Goal: Task Accomplishment & Management: Complete application form

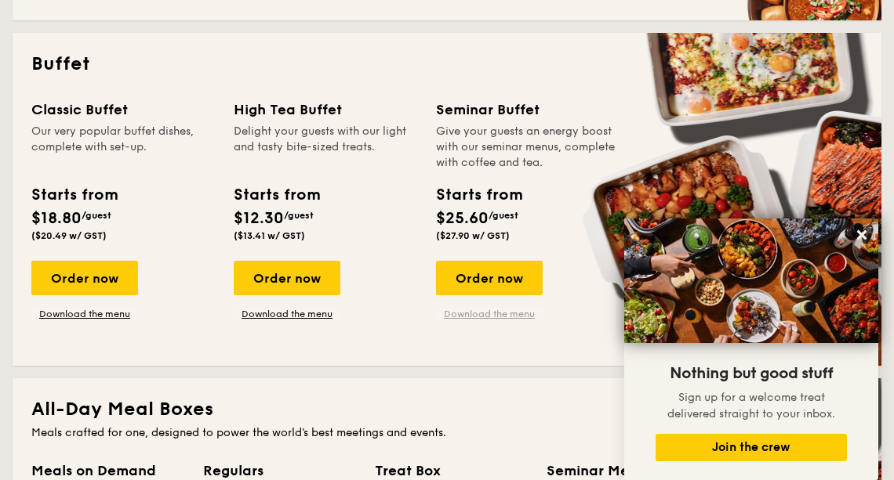
scroll to position [684, 0]
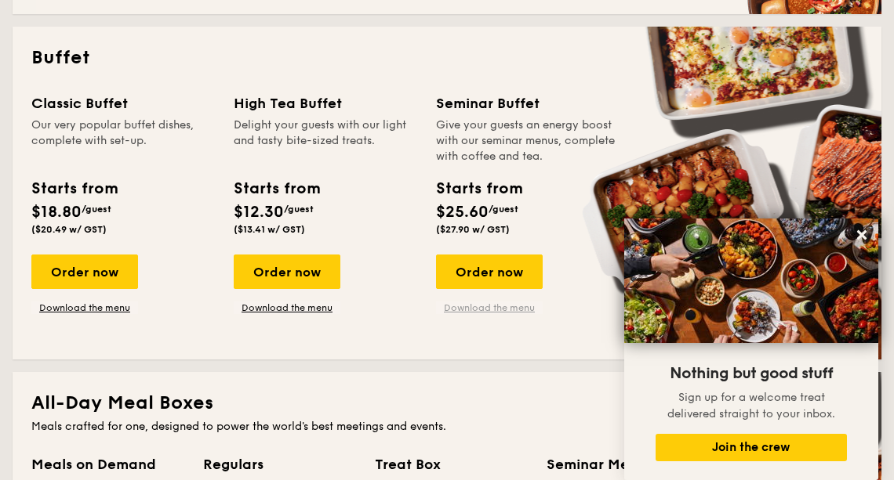
click at [491, 310] on link "Download the menu" at bounding box center [489, 308] width 107 height 13
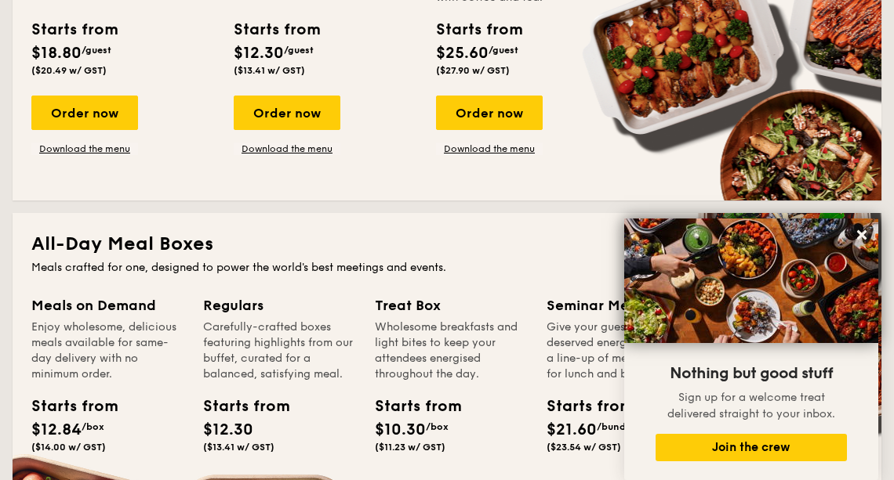
scroll to position [0, 0]
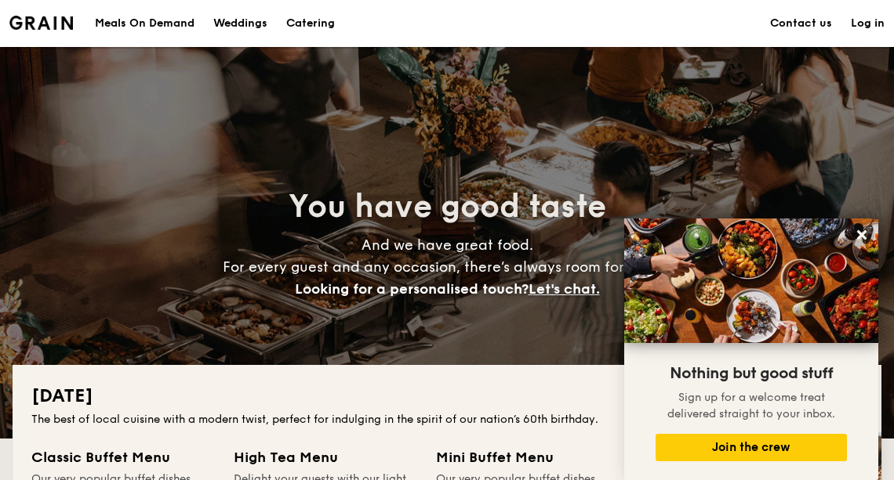
click at [59, 24] on img at bounding box center [40, 23] width 63 height 14
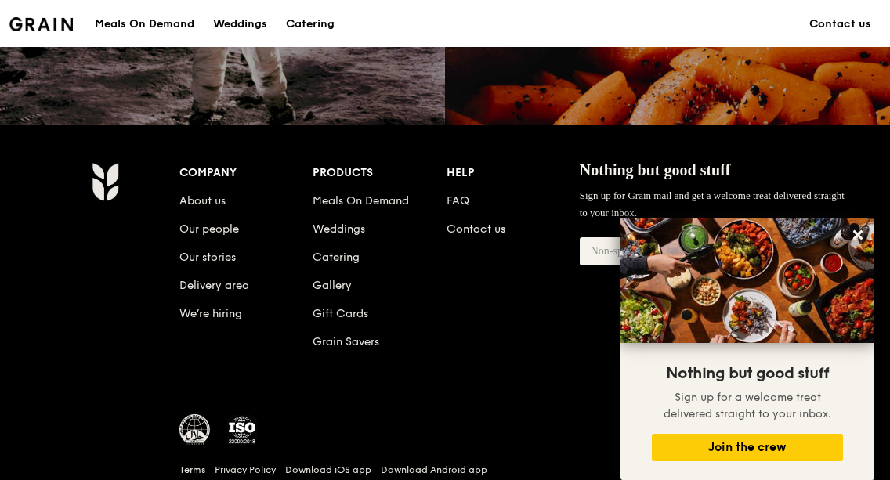
scroll to position [1563, 0]
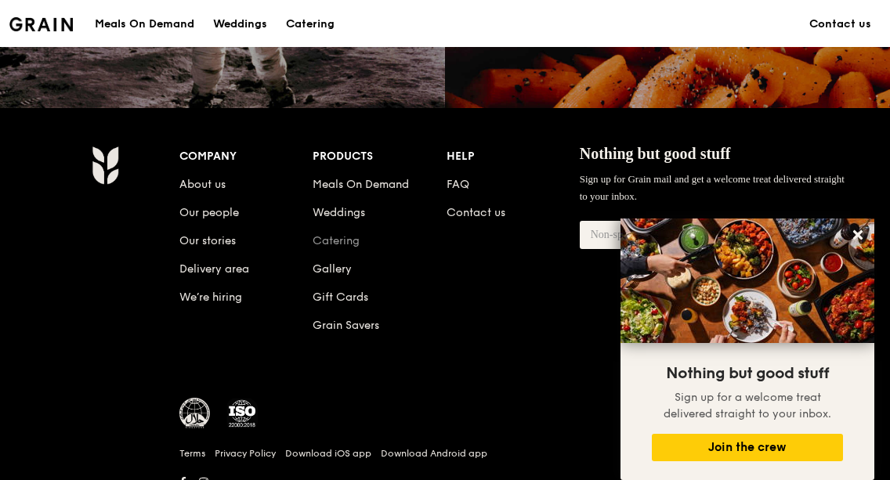
click at [338, 238] on link "Catering" at bounding box center [336, 240] width 47 height 13
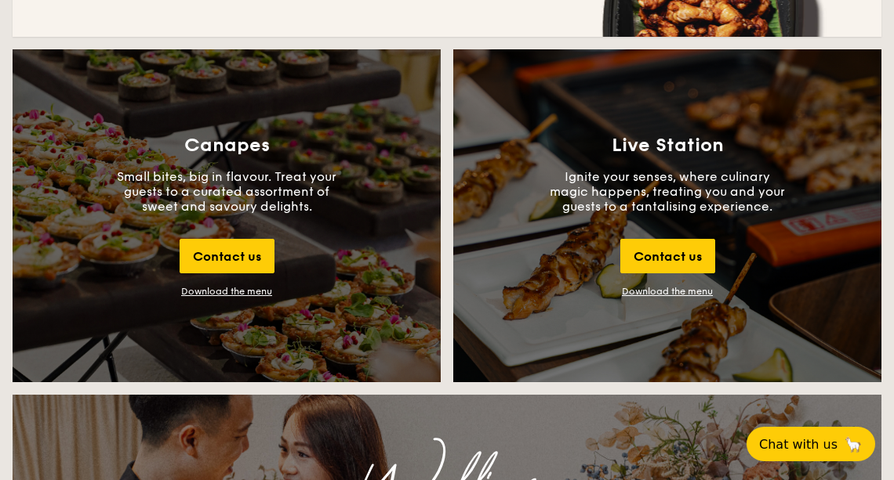
scroll to position [1702, 0]
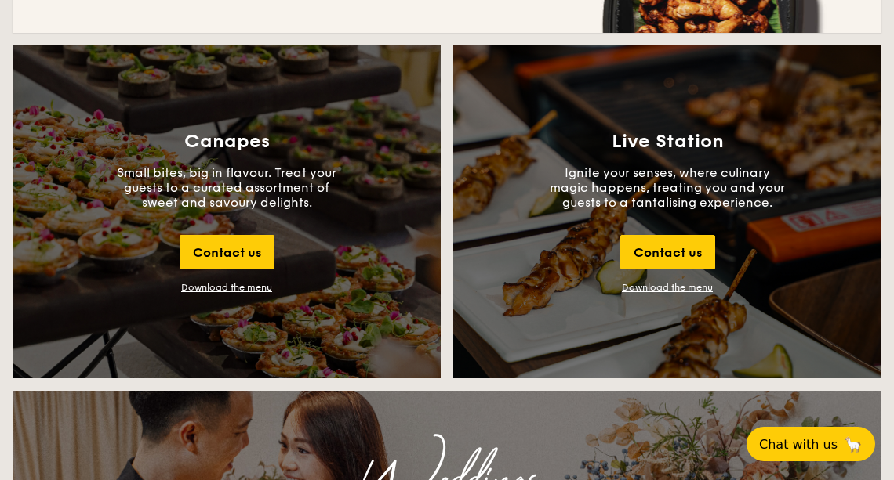
click at [251, 291] on div "Download the menu" at bounding box center [226, 287] width 91 height 11
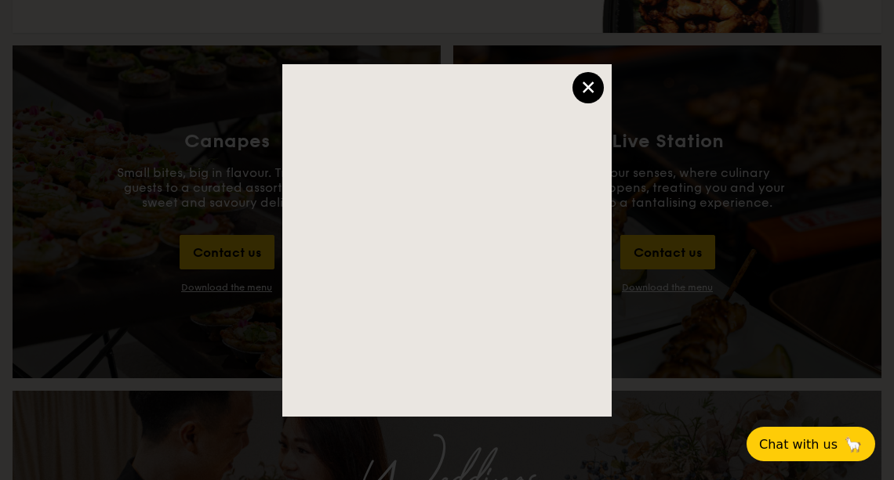
click at [591, 87] on div "×" at bounding box center [587, 87] width 31 height 31
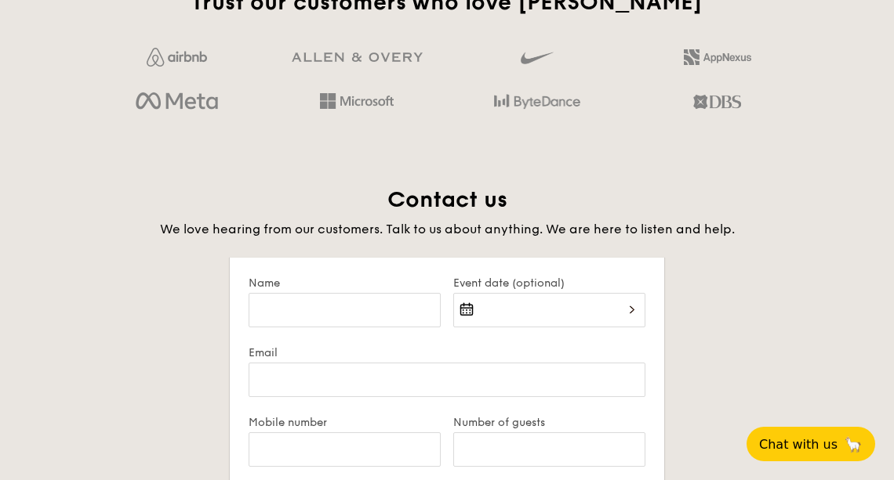
scroll to position [2898, 0]
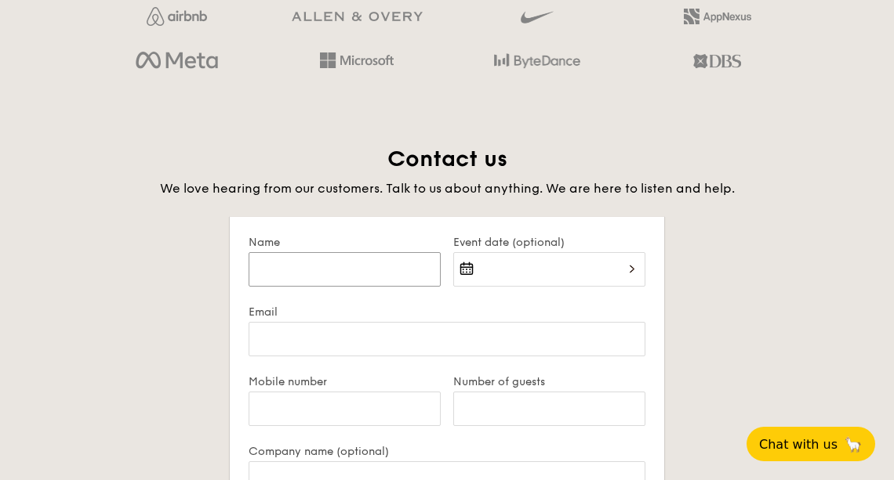
click at [338, 266] on input "Name" at bounding box center [344, 269] width 192 height 34
type input "alice"
click at [488, 274] on div at bounding box center [549, 278] width 192 height 53
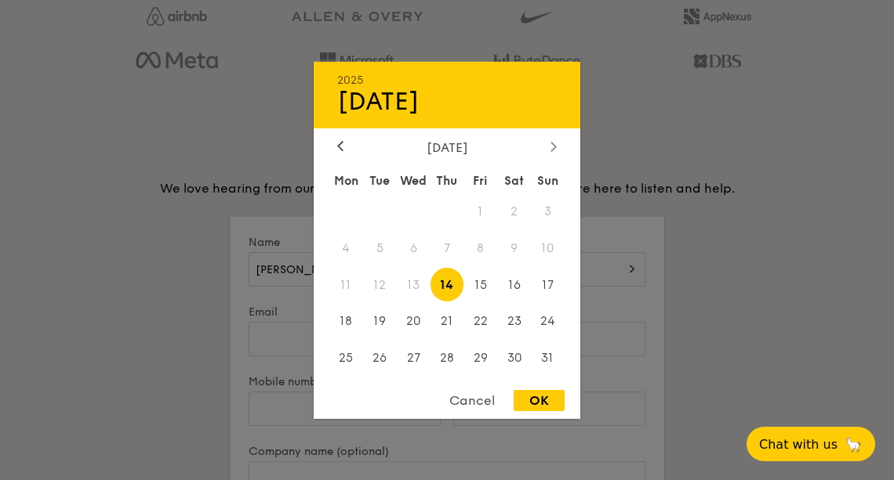
click at [557, 142] on div at bounding box center [553, 147] width 14 height 15
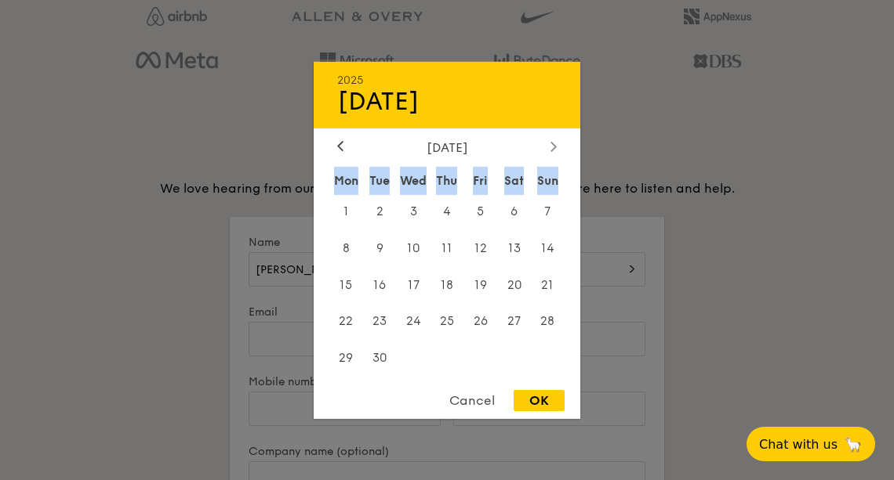
click at [557, 142] on div at bounding box center [553, 147] width 14 height 15
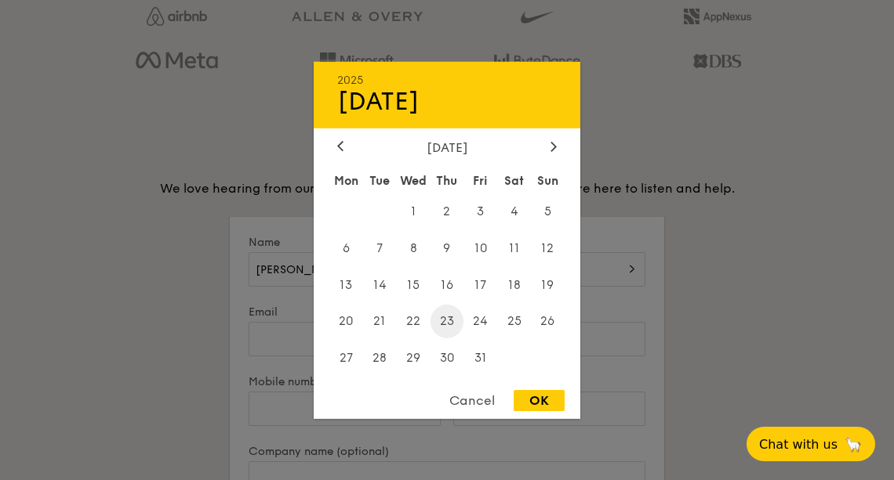
click at [448, 318] on span "23" at bounding box center [447, 322] width 34 height 34
click at [417, 320] on span "22" at bounding box center [414, 322] width 34 height 34
click at [441, 321] on span "23" at bounding box center [447, 322] width 34 height 34
click at [531, 395] on div "OK" at bounding box center [538, 400] width 51 height 21
type input "Oct 23, 2025"
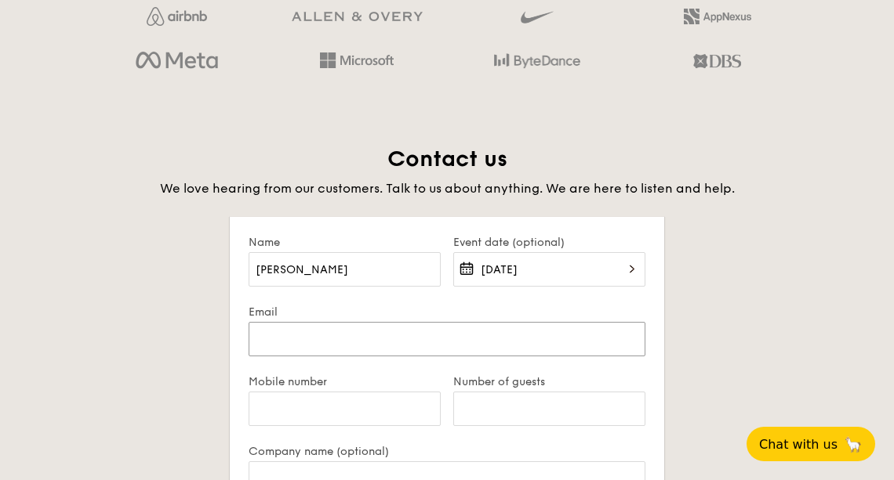
click at [412, 346] on input "Email" at bounding box center [446, 339] width 397 height 34
type input "alice.kwan@gpj.com"
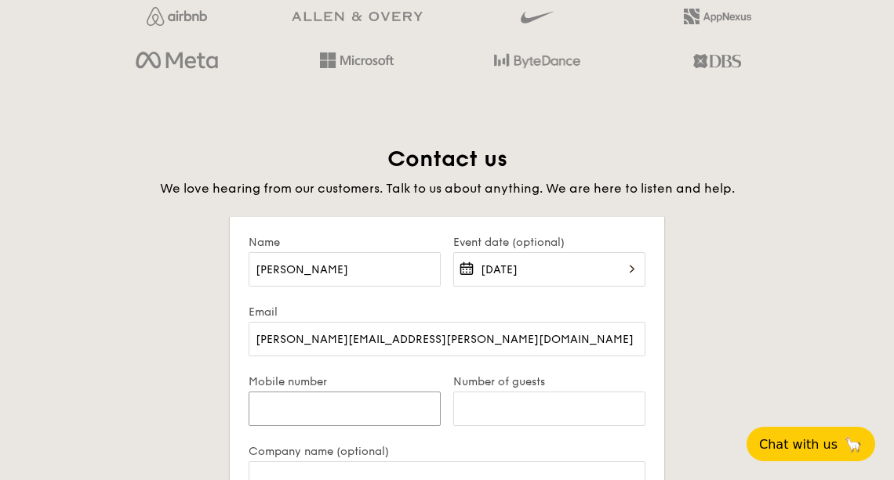
click at [380, 408] on input "Mobile number" at bounding box center [344, 409] width 192 height 34
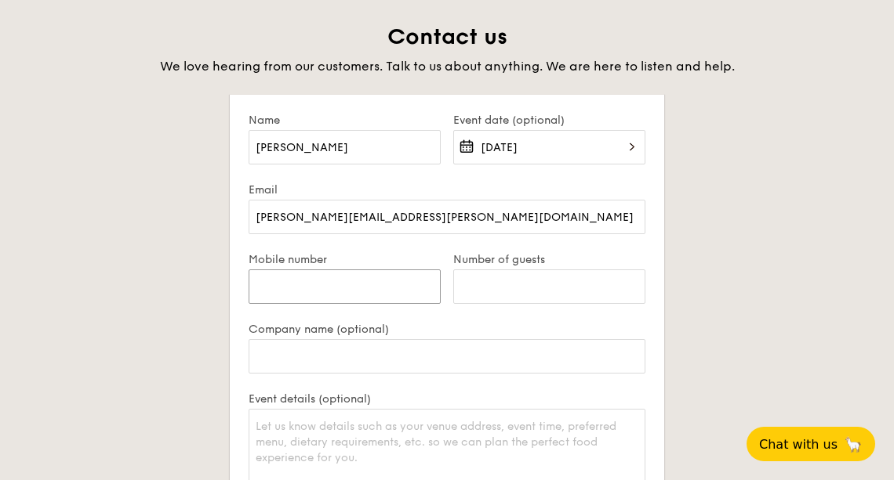
scroll to position [3037, 0]
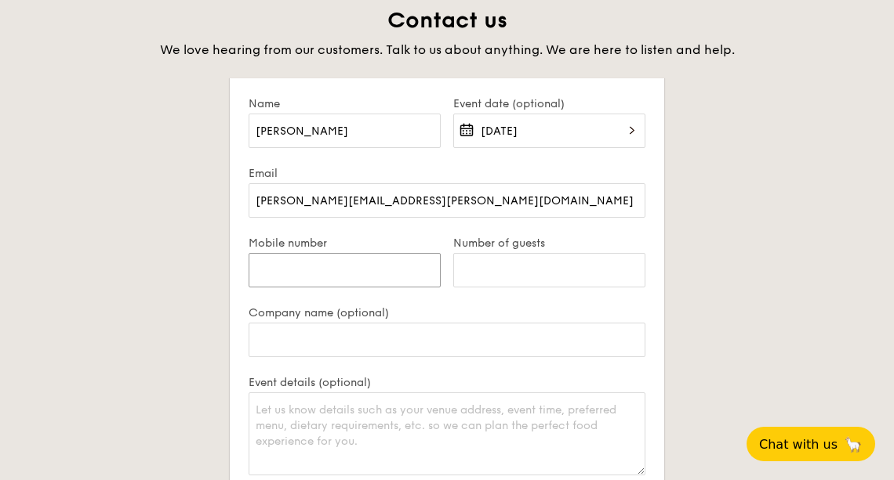
click at [380, 273] on input "Mobile number" at bounding box center [344, 270] width 192 height 34
type input "94559127"
click at [471, 270] on input "Number of guests" at bounding box center [549, 270] width 192 height 34
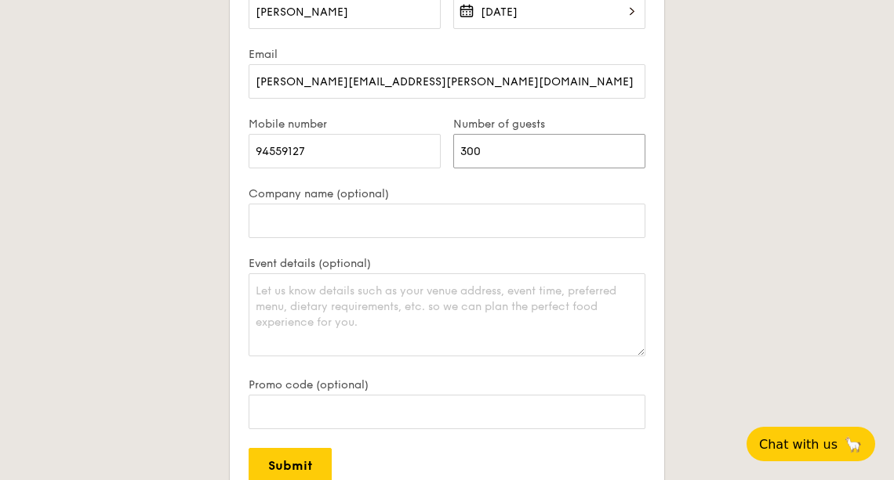
scroll to position [3164, 0]
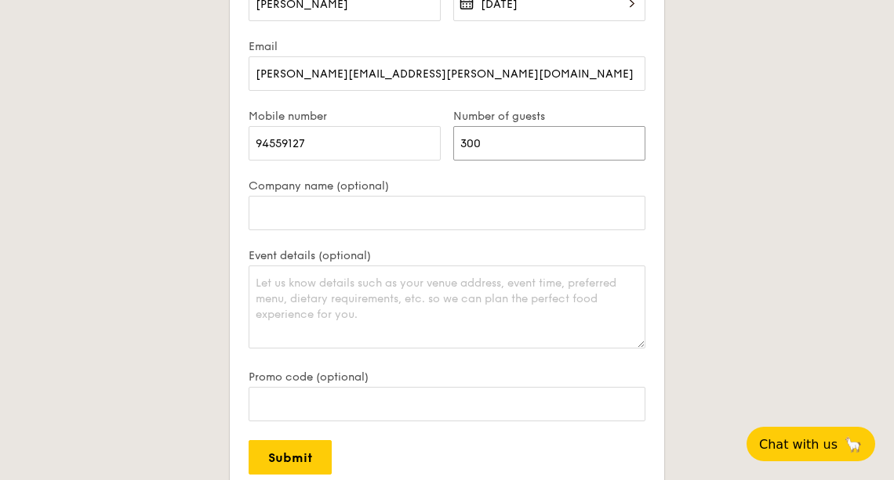
type input "300"
click at [352, 299] on textarea "Event details (optional)" at bounding box center [446, 307] width 397 height 83
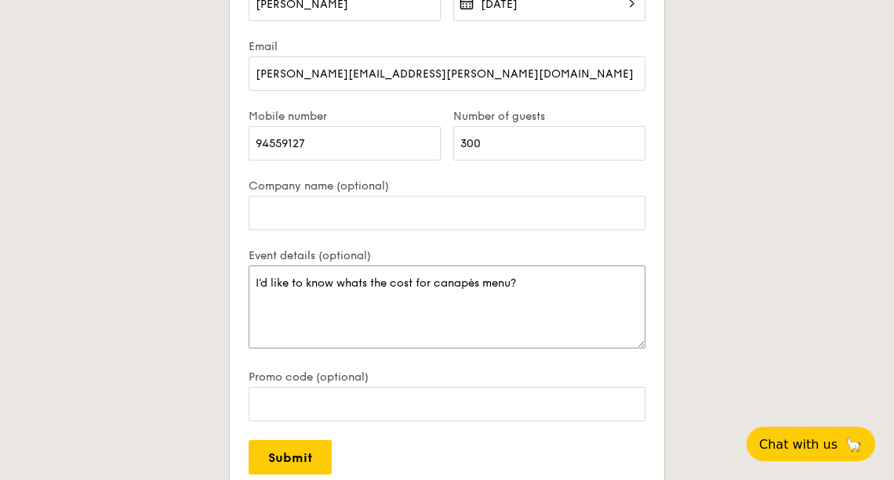
click at [481, 283] on textarea "I'd like to know whats the cost for canapès menu?" at bounding box center [446, 307] width 397 height 83
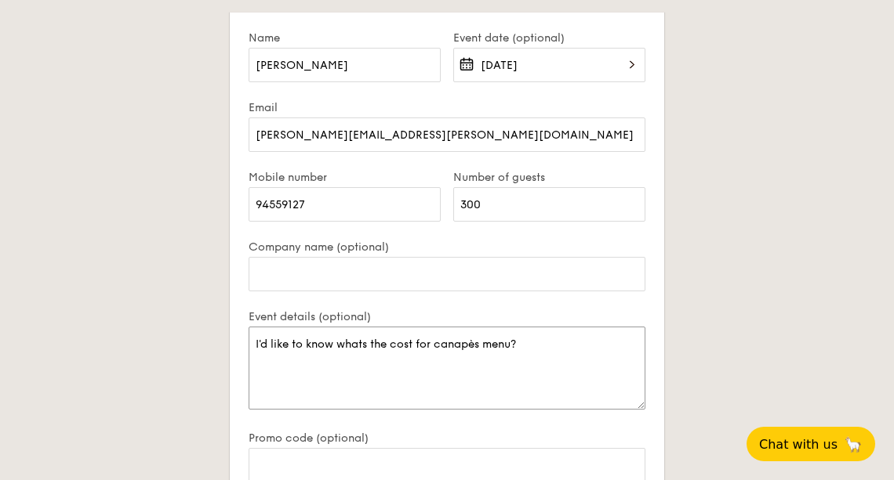
scroll to position [3147, 0]
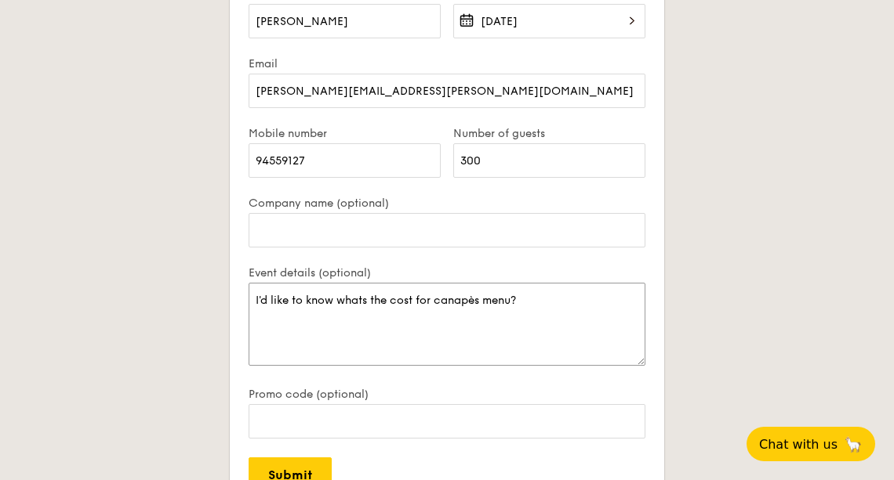
click at [477, 303] on textarea "I'd like to know whats the cost for canapès menu?" at bounding box center [446, 324] width 397 height 83
click at [513, 315] on textarea "I'd like to know whats the cost for canapés menu?" at bounding box center [446, 324] width 397 height 83
click at [515, 343] on textarea "I'd like to know whats the cost for canapés menu?" at bounding box center [446, 324] width 397 height 83
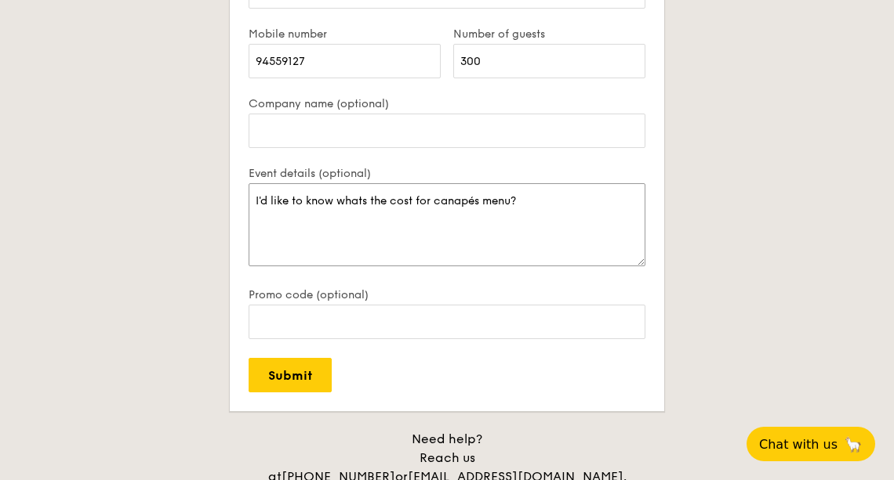
scroll to position [3345, 0]
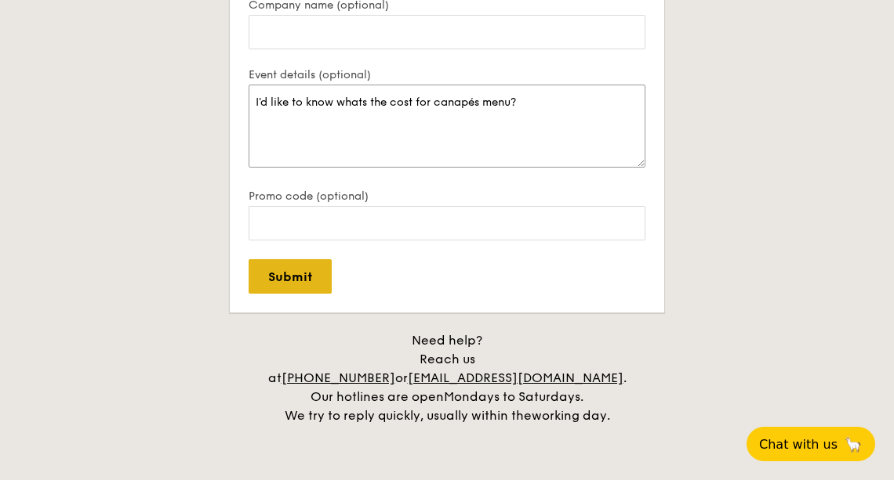
type textarea "I'd like to know whats the cost for canapés menu?"
click at [301, 277] on input "Submit" at bounding box center [289, 276] width 83 height 34
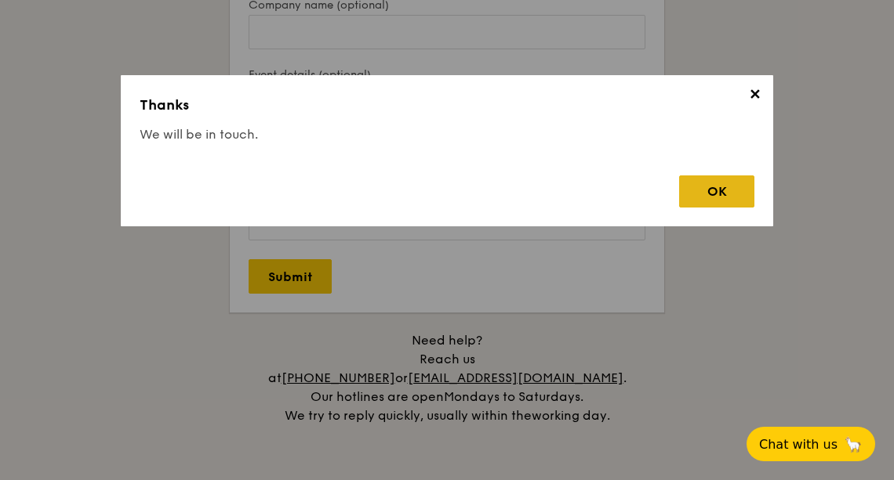
click at [722, 201] on div "OK" at bounding box center [716, 192] width 75 height 32
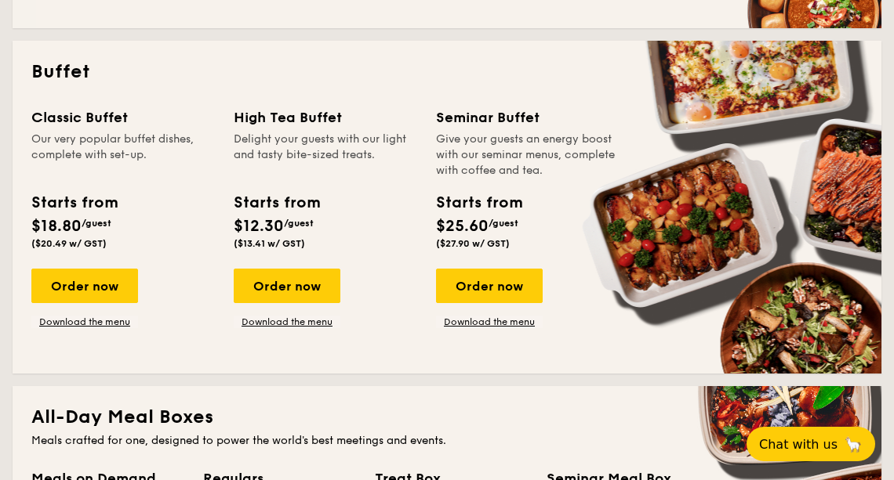
scroll to position [674, 0]
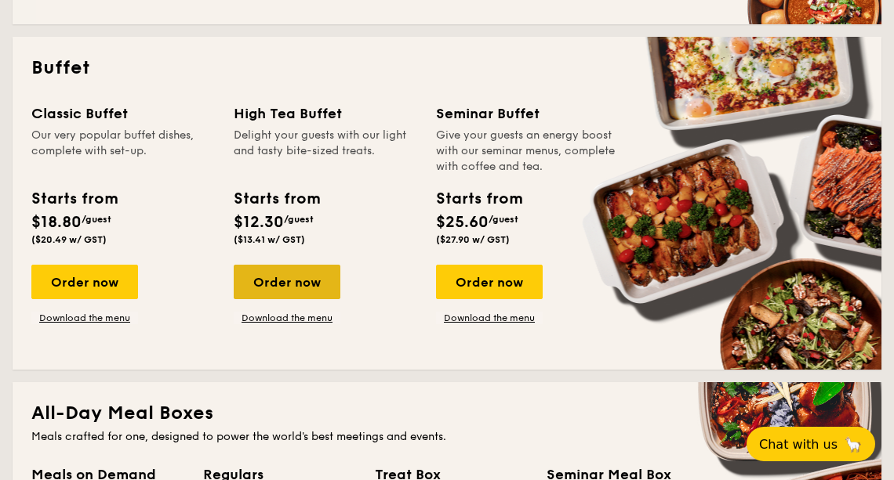
click at [284, 290] on div "Order now" at bounding box center [287, 282] width 107 height 34
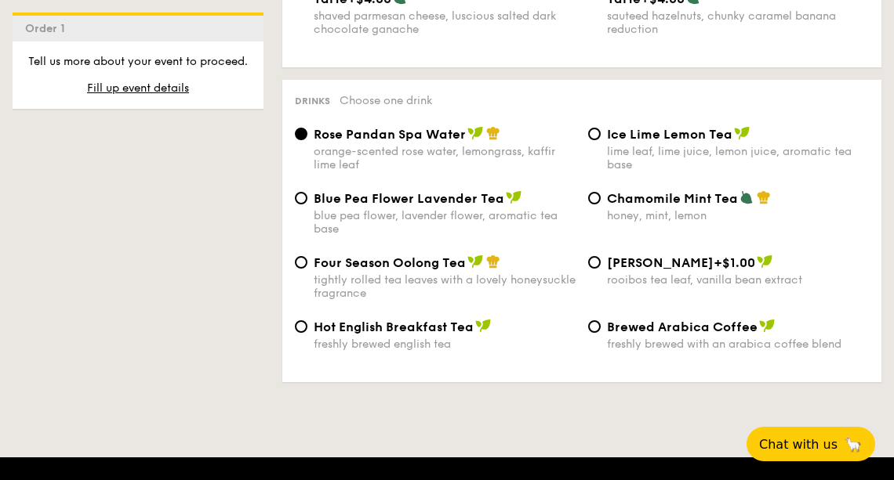
scroll to position [2547, 0]
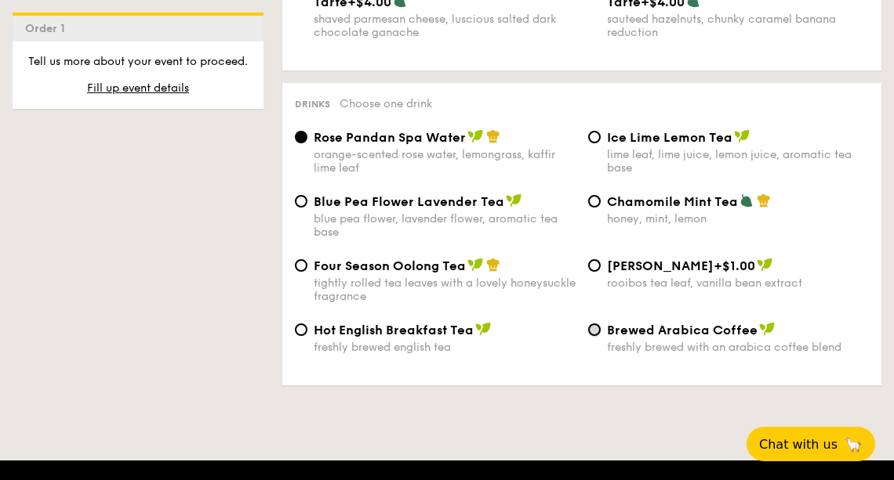
click at [593, 324] on input "Brewed Arabica Coffee freshly brewed with an arabica coffee blend" at bounding box center [594, 330] width 13 height 13
radio input "true"
click at [305, 324] on input "Hot English Breakfast Tea freshly brewed english tea" at bounding box center [301, 330] width 13 height 13
radio input "true"
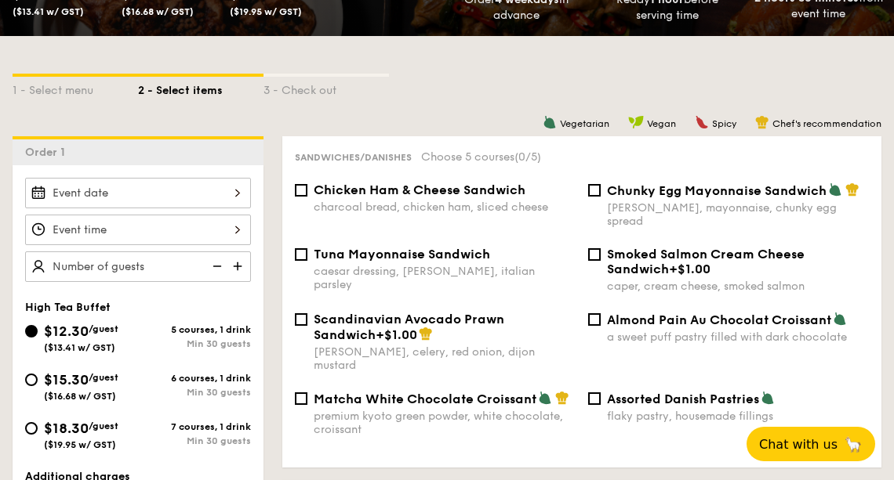
scroll to position [346, 0]
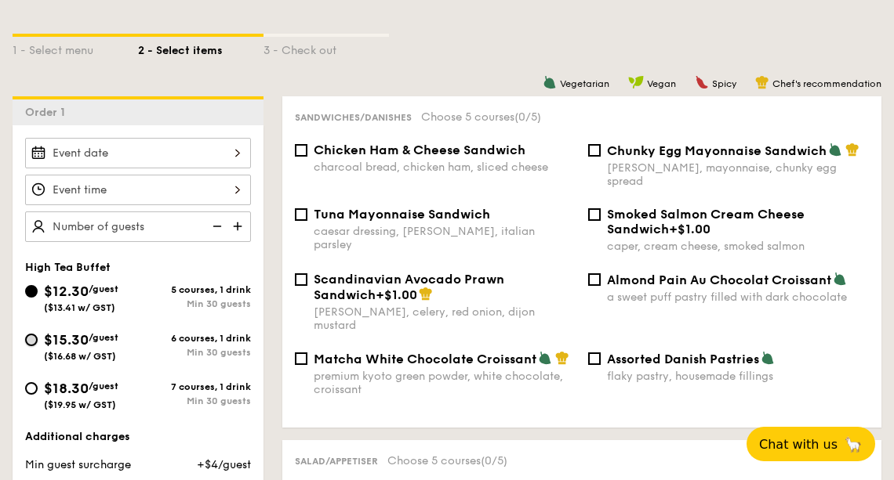
click at [31, 339] on input "$15.30 /guest ($16.68 w/ GST) 6 courses, 1 drink Min 30 guests" at bounding box center [31, 340] width 13 height 13
radio input "true"
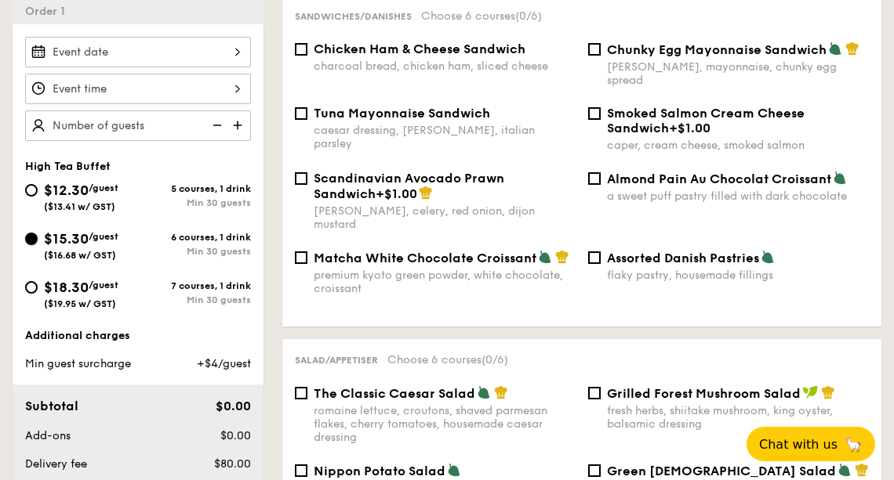
scroll to position [454, 0]
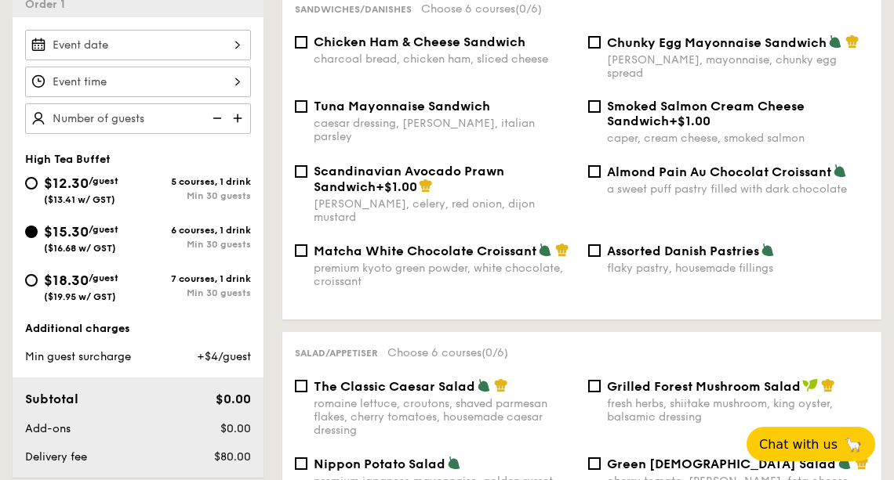
click at [115, 330] on div "Additional charges" at bounding box center [138, 329] width 226 height 16
click at [119, 356] on span "Min guest surcharge" at bounding box center [78, 356] width 106 height 13
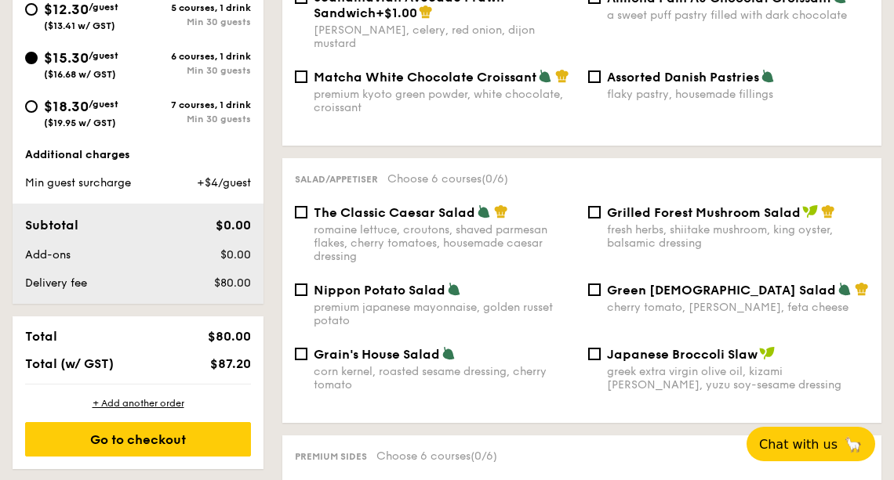
scroll to position [665, 0]
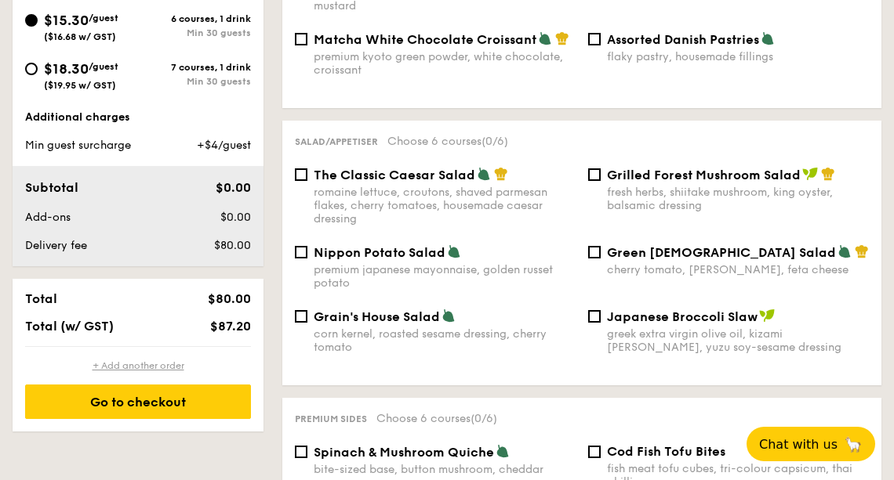
click at [125, 369] on div "+ Add another order" at bounding box center [138, 366] width 226 height 13
radio input "true"
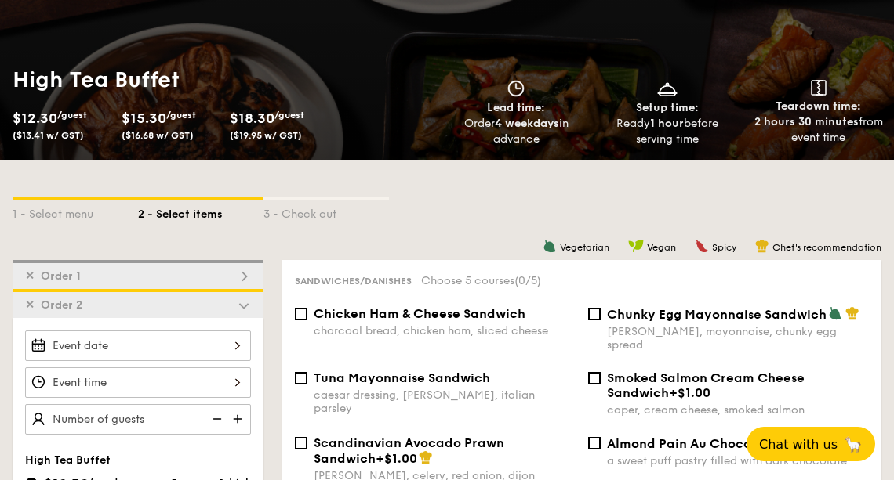
scroll to position [174, 0]
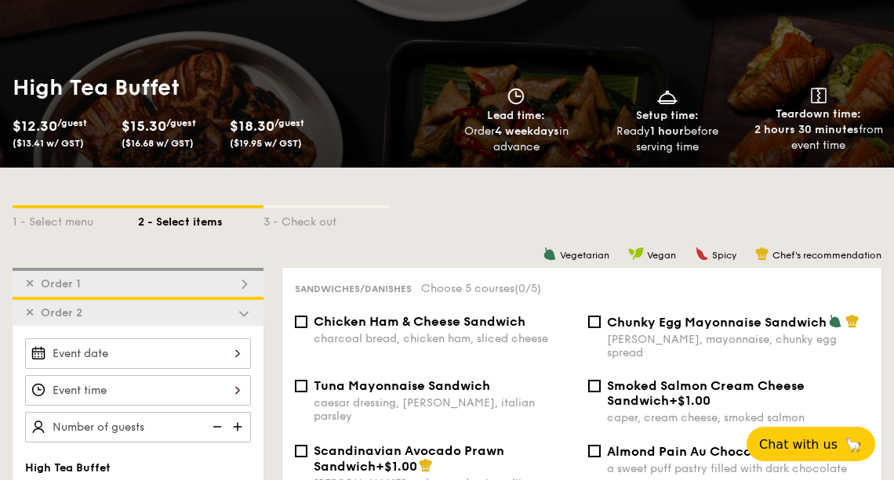
click at [30, 311] on span "✕" at bounding box center [29, 312] width 9 height 13
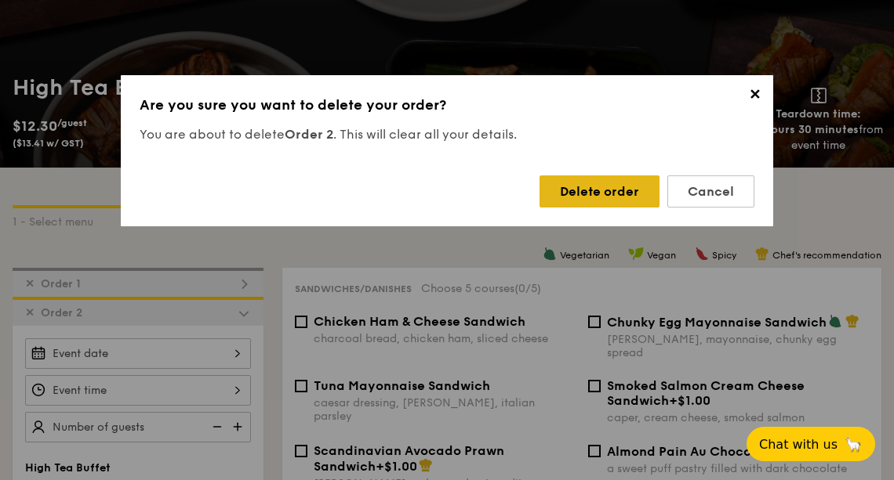
click at [571, 195] on div "Delete order" at bounding box center [599, 192] width 120 height 32
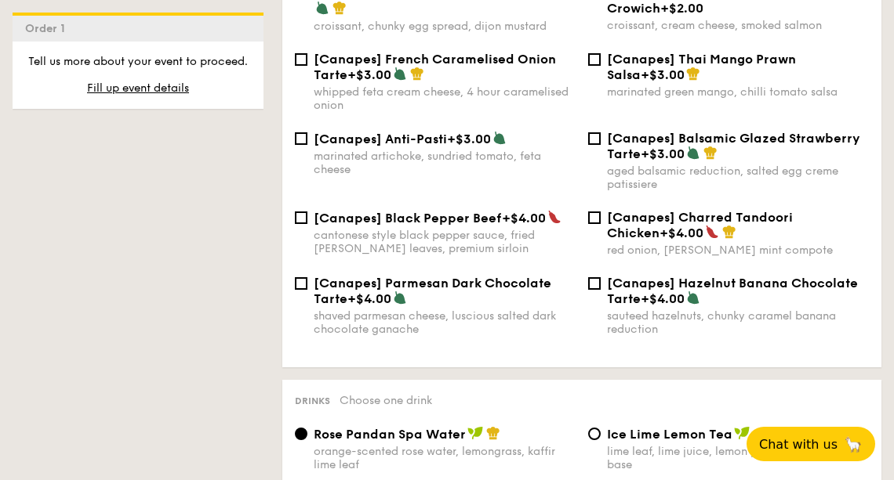
scroll to position [2247, 0]
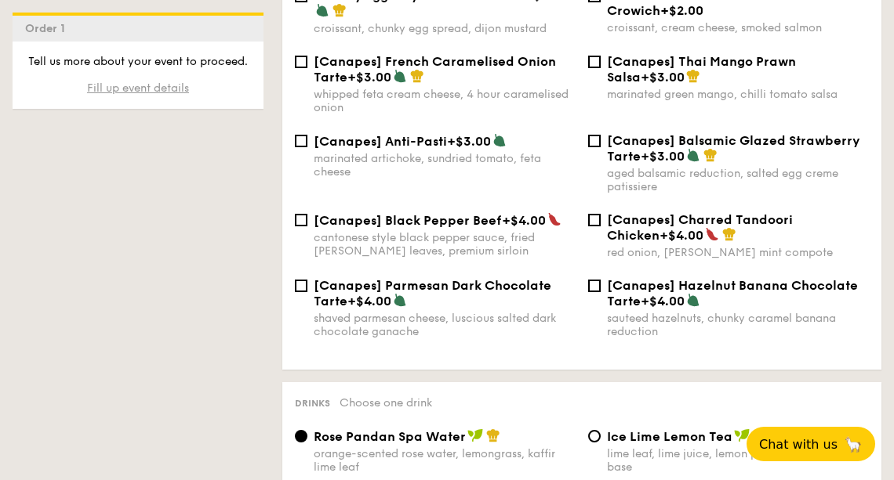
click at [174, 92] on span "Fill up event details" at bounding box center [138, 88] width 102 height 13
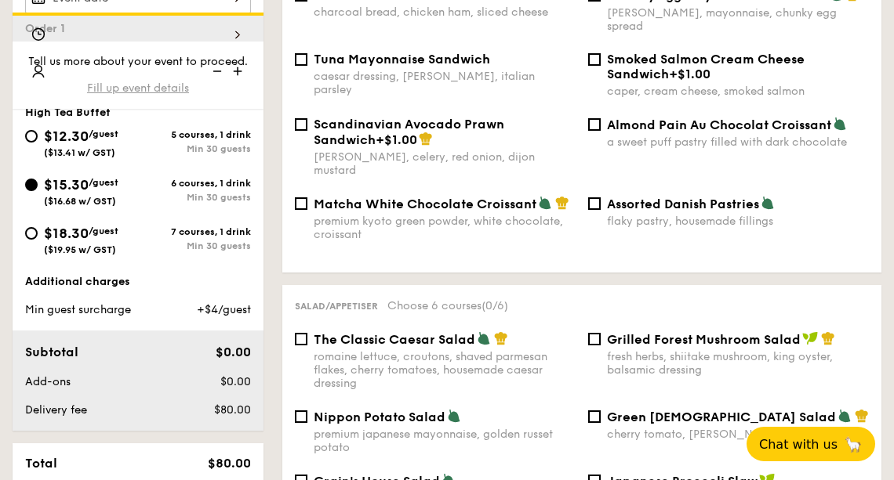
scroll to position [419, 0]
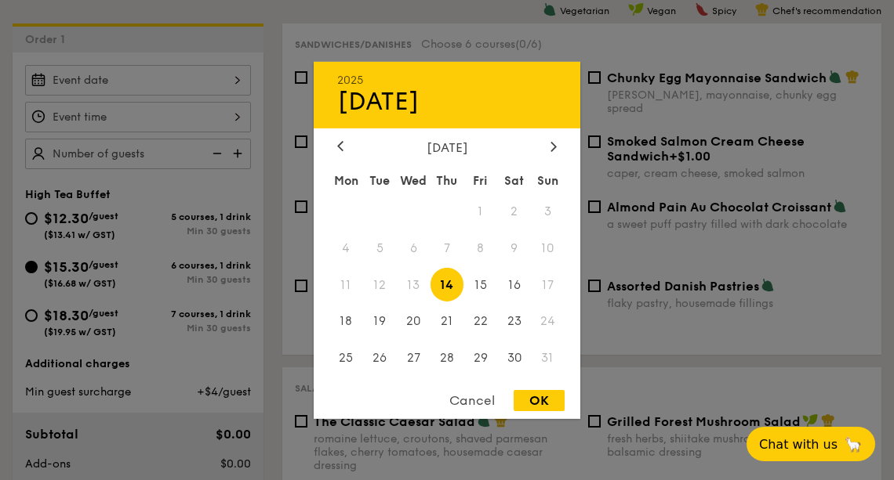
click at [174, 89] on div "2025 Aug 14 August 2025 Mon Tue Wed Thu Fri Sat Sun 1 2 3 4 5 6 7 8 9 10 11 12 …" at bounding box center [138, 80] width 226 height 31
click at [547, 142] on div at bounding box center [553, 147] width 14 height 15
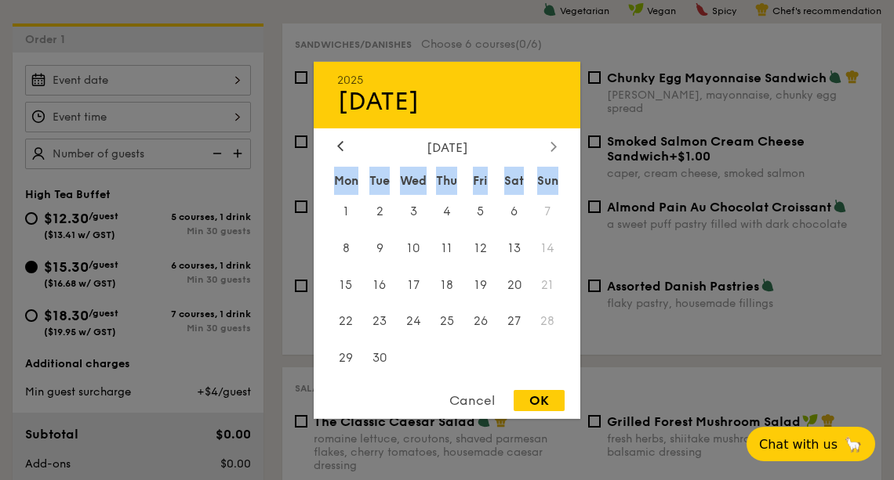
click at [547, 142] on div at bounding box center [553, 147] width 14 height 15
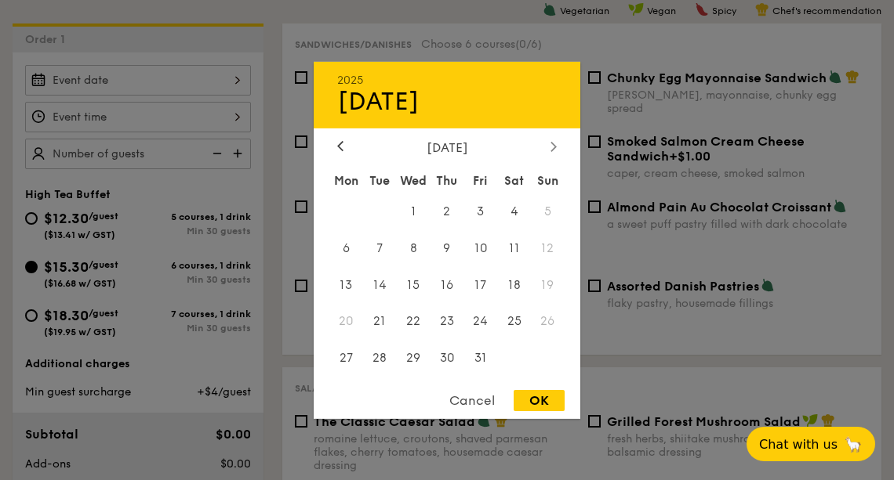
click at [547, 142] on div at bounding box center [553, 147] width 14 height 15
click at [340, 146] on icon at bounding box center [340, 146] width 6 height 10
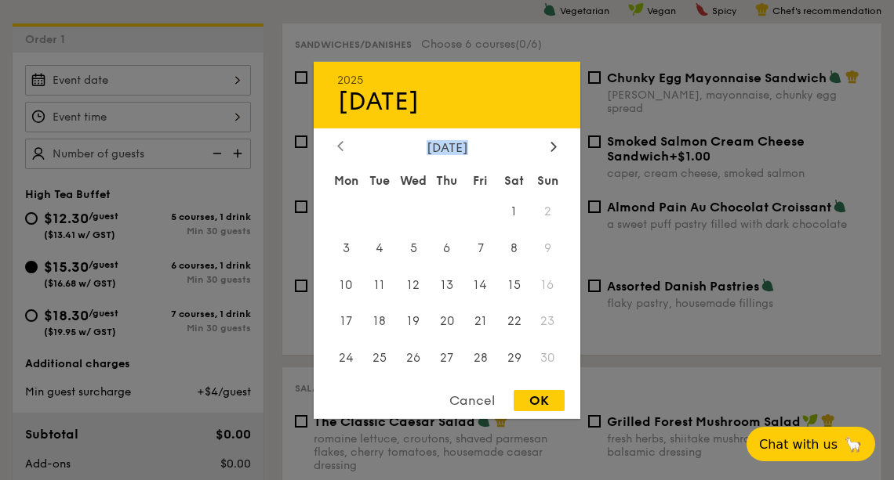
click at [340, 146] on icon at bounding box center [340, 146] width 6 height 10
drag, startPoint x: 446, startPoint y: 321, endPoint x: 417, endPoint y: 319, distance: 29.0
click at [417, 319] on div "Mon Tue Wed Thu Fri Sat Sun 1 2 3 4 5 6 7 8 9 10 11 12 13 14 15 16 17 18 19 20 …" at bounding box center [447, 272] width 266 height 212
click at [417, 319] on span "22" at bounding box center [414, 322] width 34 height 34
click at [523, 396] on div "OK" at bounding box center [538, 400] width 51 height 21
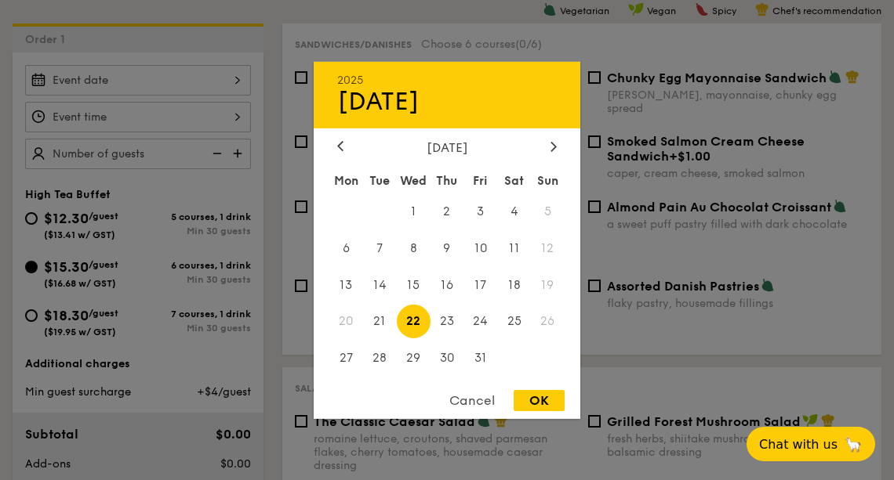
type input "Oct 22, 2025"
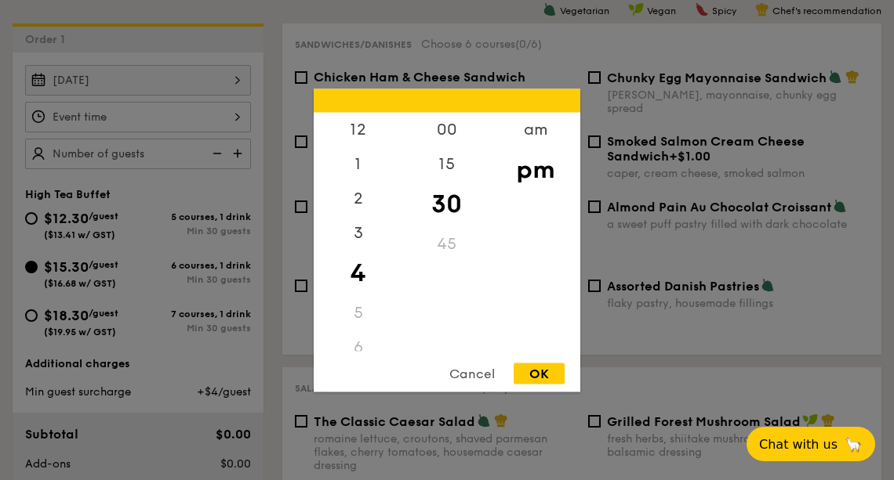
click at [200, 124] on div "12 1 2 3 4 5 6 7 8 9 10 11 00 15 30 45 am pm Cancel OK" at bounding box center [138, 117] width 226 height 31
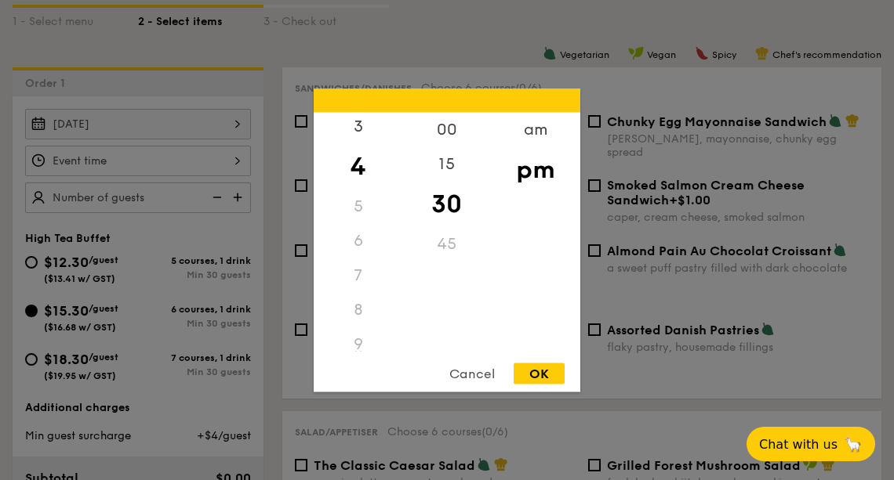
scroll to position [108, 0]
click at [361, 310] on div "8" at bounding box center [358, 308] width 89 height 34
click at [357, 341] on div "9" at bounding box center [358, 342] width 89 height 34
click at [357, 337] on div "9" at bounding box center [358, 342] width 89 height 34
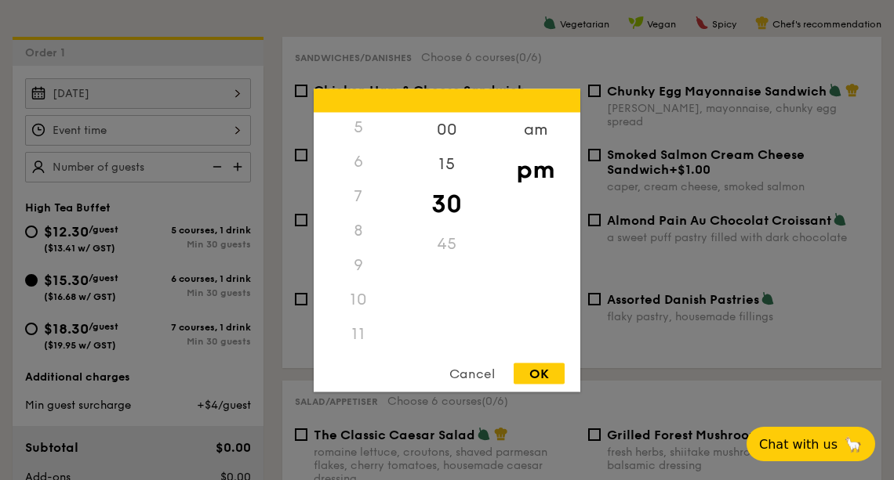
scroll to position [408, 0]
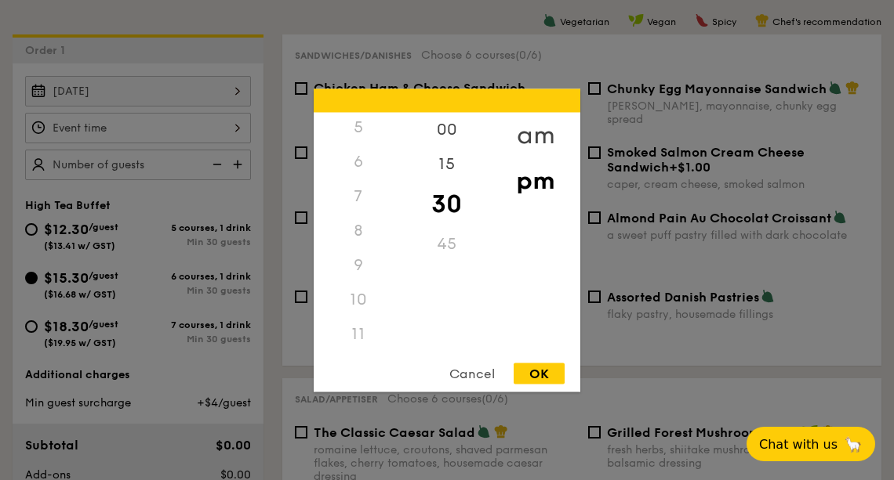
click at [536, 137] on div "am" at bounding box center [535, 134] width 89 height 45
click at [353, 263] on div "9" at bounding box center [358, 270] width 89 height 45
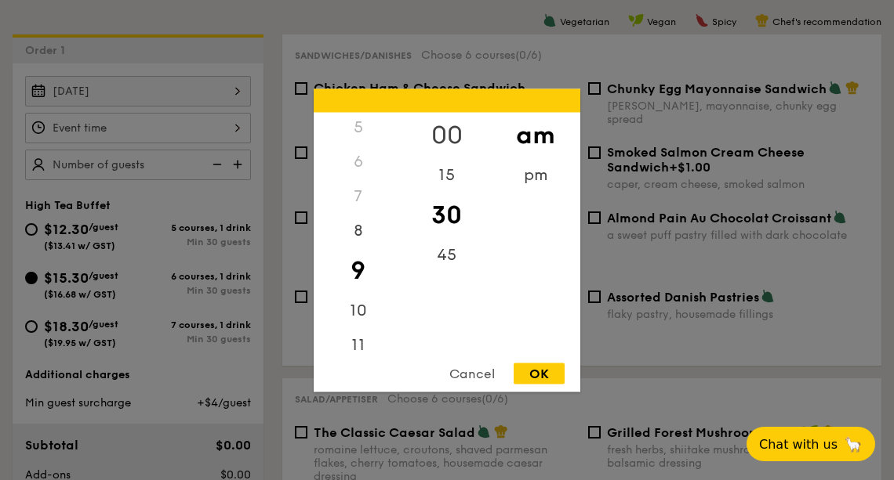
click at [450, 129] on div "00" at bounding box center [446, 134] width 89 height 45
click at [542, 372] on div "OK" at bounding box center [538, 373] width 51 height 21
click at [233, 126] on div "9:00AM 12 1 2 3 4 5 6 7 8 9 10 11 00 15 30 45 am pm Cancel OK" at bounding box center [138, 128] width 226 height 31
click at [360, 271] on div "8" at bounding box center [358, 272] width 89 height 45
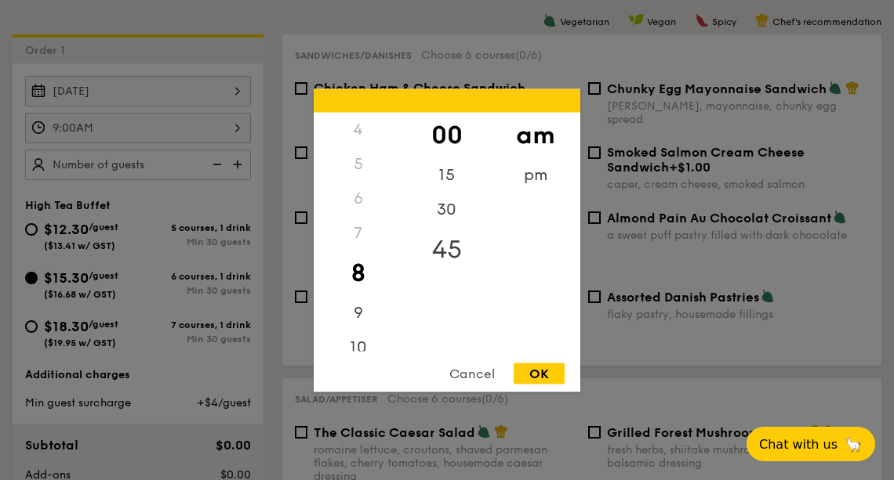
click at [444, 237] on div "45" at bounding box center [446, 249] width 89 height 45
click at [444, 204] on div "30" at bounding box center [446, 203] width 89 height 45
click at [534, 378] on div "OK" at bounding box center [538, 373] width 51 height 21
type input "8:30AM"
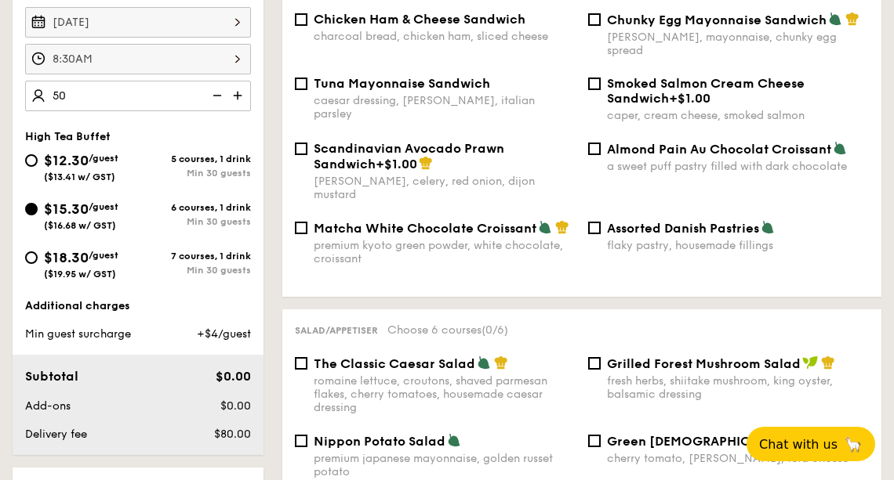
scroll to position [479, 0]
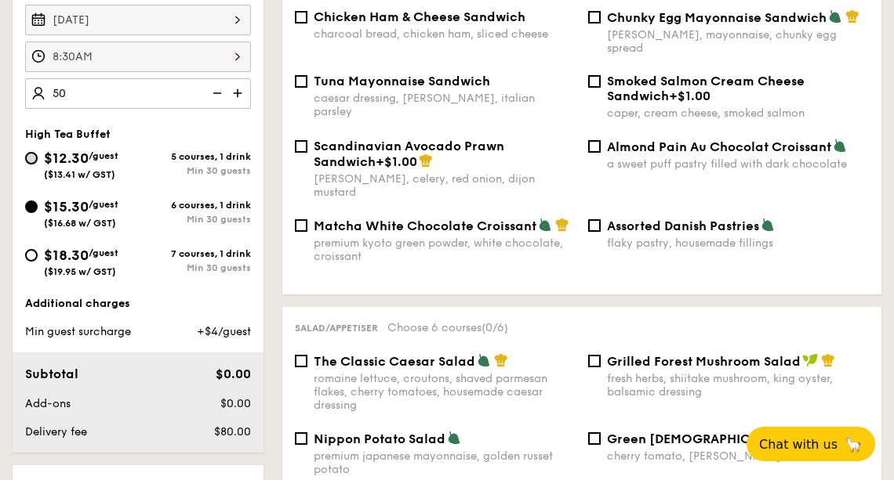
type input "50 guests"
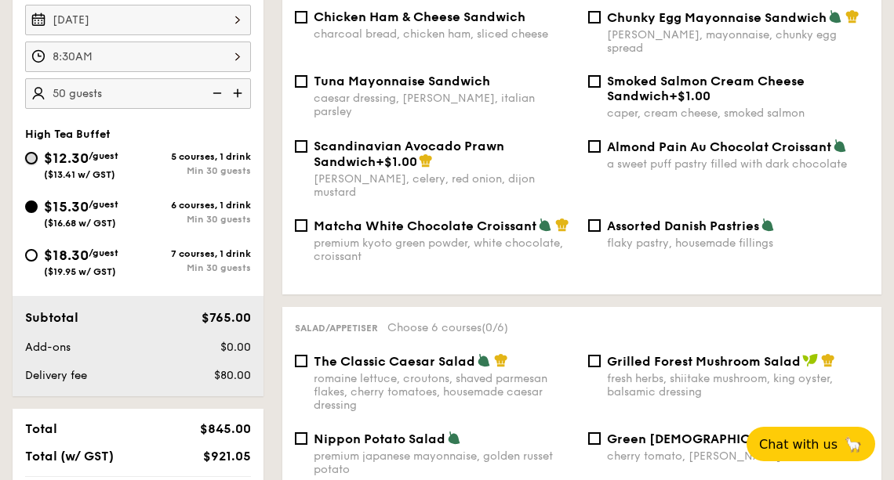
click at [34, 161] on input "$12.30 /guest ($13.41 w/ GST) 5 courses, 1 drink Min 30 guests" at bounding box center [31, 158] width 13 height 13
radio input "true"
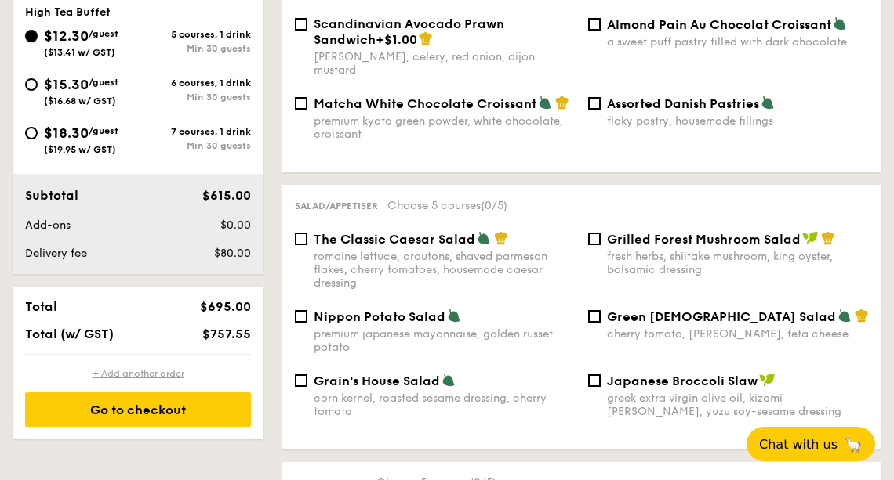
scroll to position [595, 0]
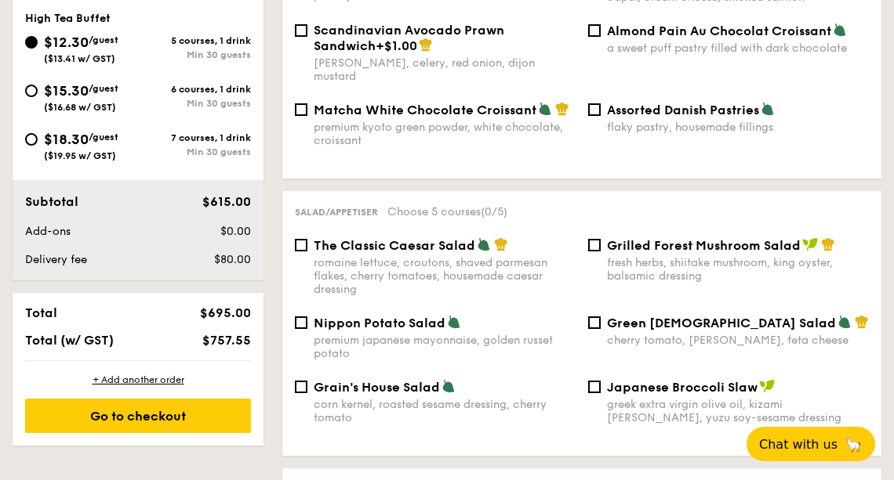
click at [112, 234] on div "Add-ons" at bounding box center [90, 232] width 143 height 16
click at [63, 232] on span "Add-ons" at bounding box center [47, 231] width 45 height 13
click at [237, 238] on span "$0.00" at bounding box center [235, 231] width 31 height 13
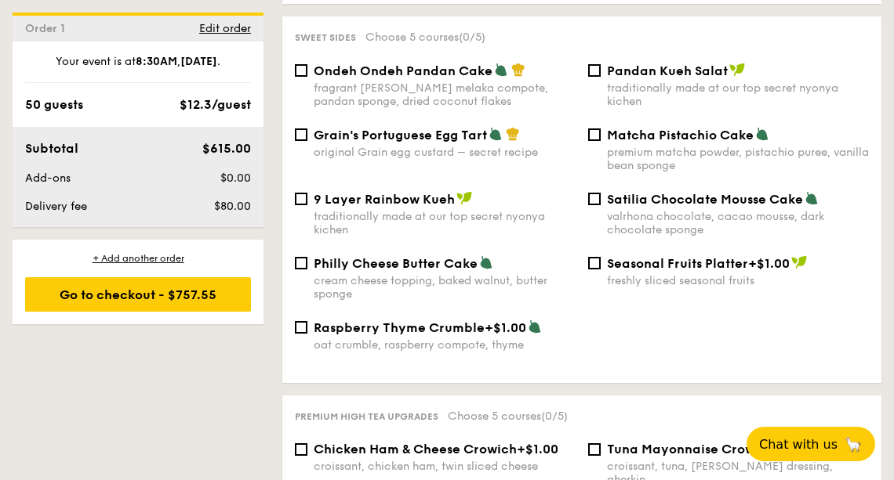
scroll to position [1739, 0]
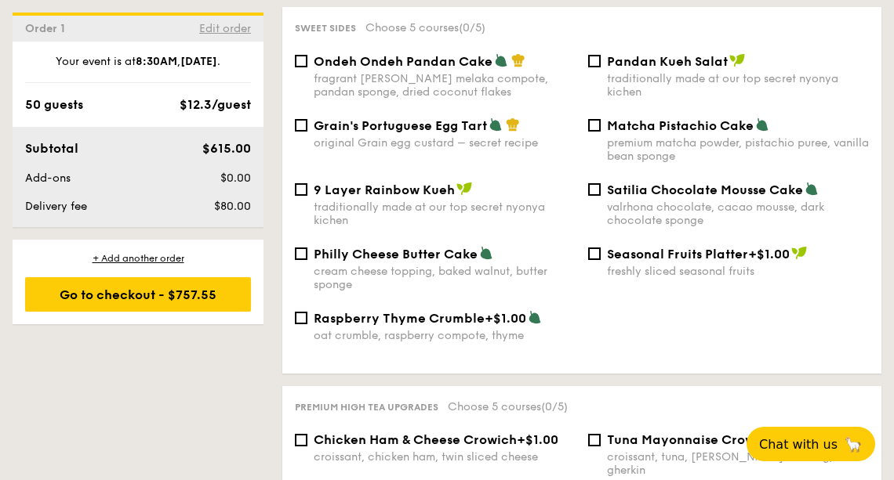
click at [236, 25] on span "Edit order" at bounding box center [225, 28] width 52 height 13
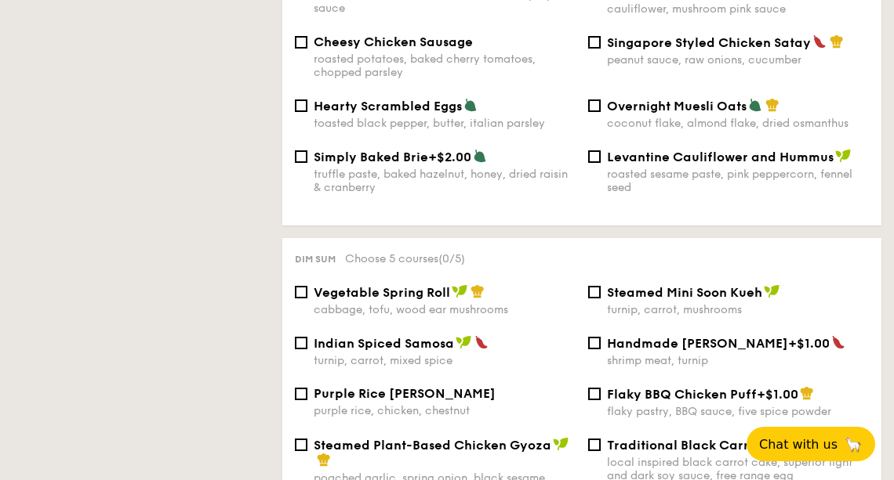
scroll to position [419, 0]
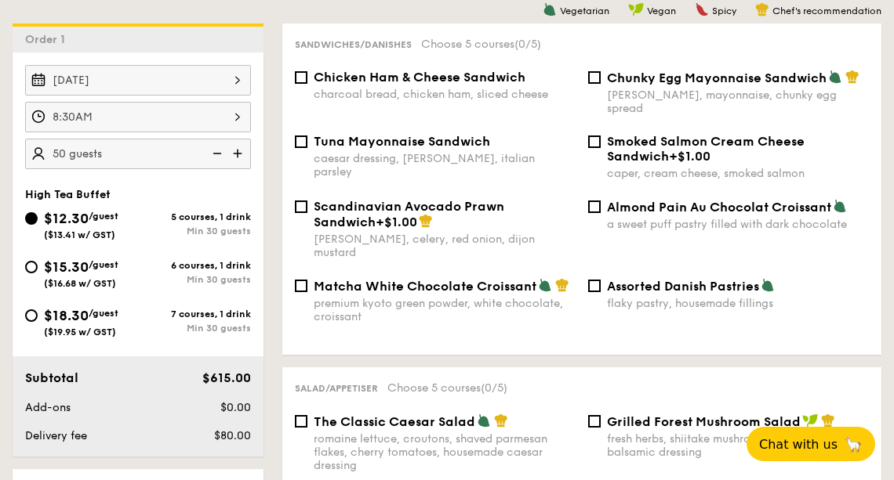
click at [233, 233] on div "Min 30 guests" at bounding box center [194, 231] width 113 height 11
click at [38, 225] on input "$12.30 /guest ($13.41 w/ GST) 5 courses, 1 drink Min 30 guests" at bounding box center [31, 218] width 13 height 13
click at [234, 215] on div "5 courses, 1 drink" at bounding box center [194, 217] width 113 height 11
click at [38, 215] on input "$12.30 /guest ($13.41 w/ GST) 5 courses, 1 drink Min 30 guests" at bounding box center [31, 218] width 13 height 13
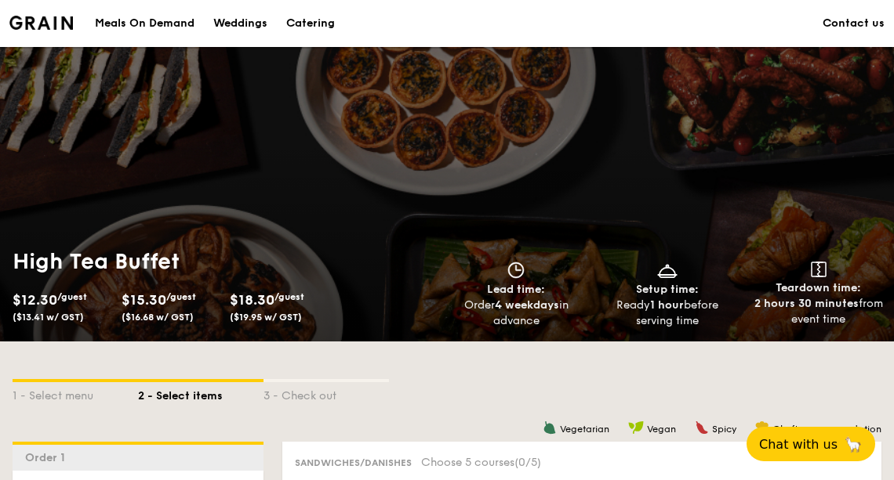
click at [300, 21] on div "Catering" at bounding box center [310, 23] width 49 height 47
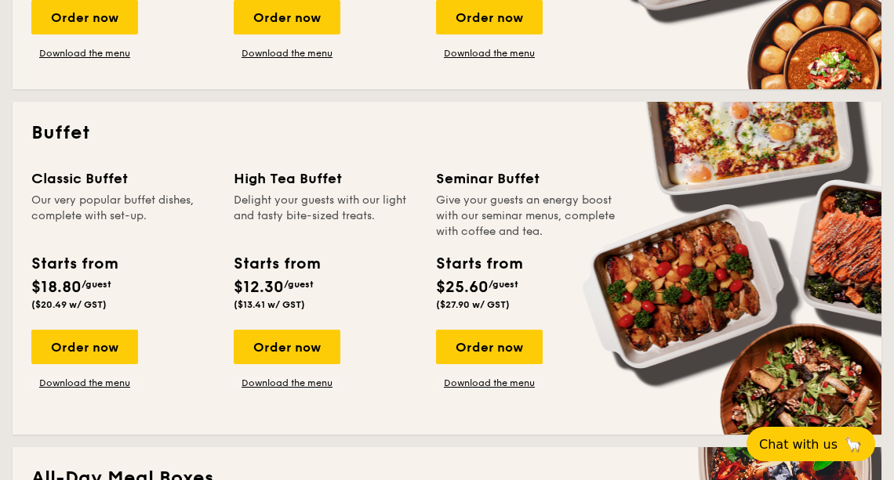
scroll to position [619, 0]
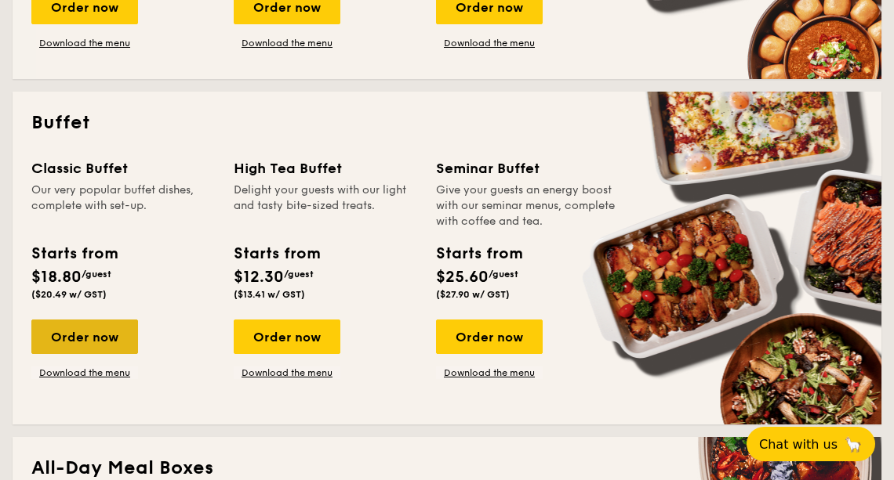
click at [96, 346] on div "Order now" at bounding box center [84, 337] width 107 height 34
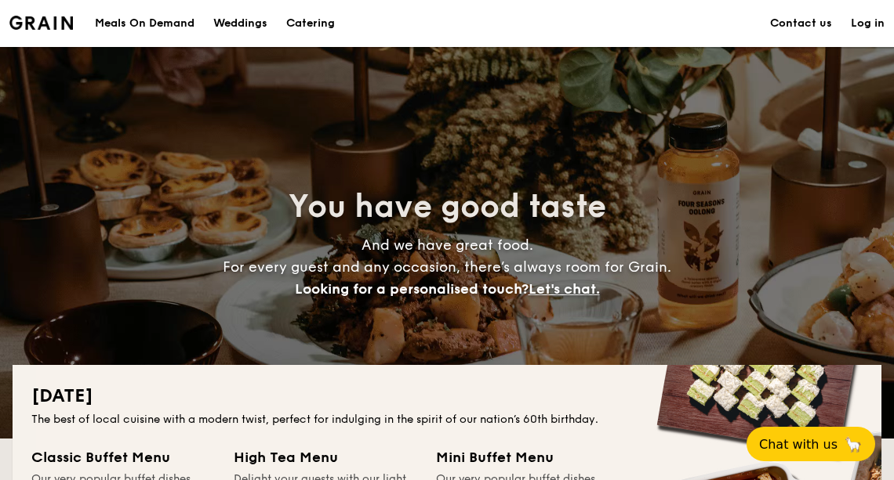
click at [56, 20] on img at bounding box center [40, 23] width 63 height 14
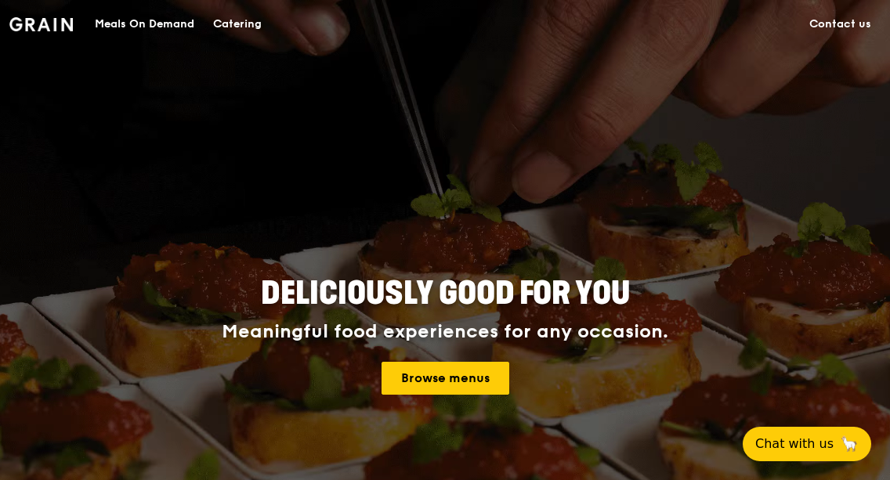
click at [250, 22] on div "Catering" at bounding box center [237, 24] width 49 height 47
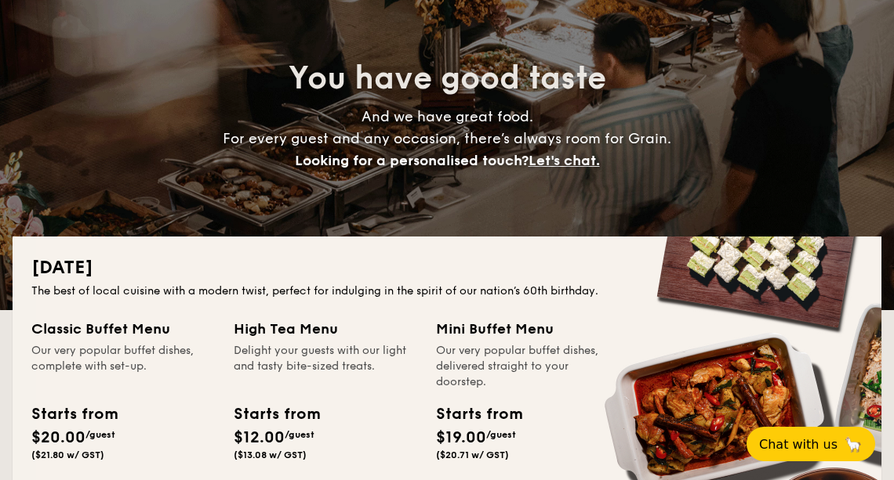
scroll to position [74, 0]
